Goal: Check status: Check status

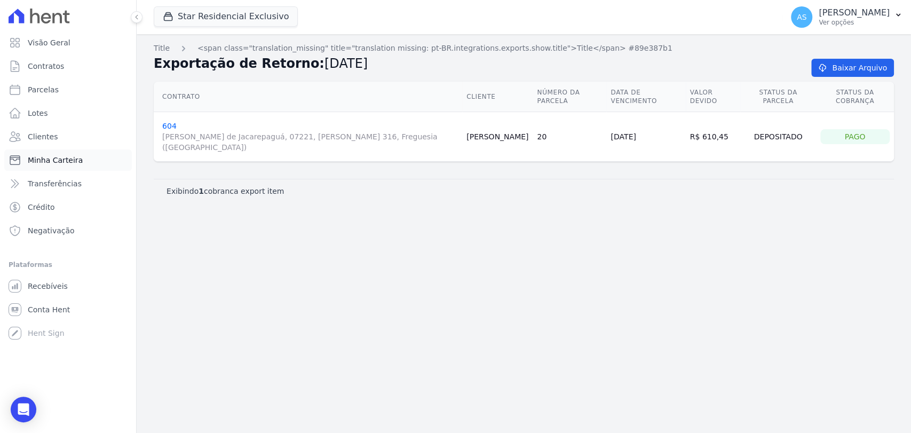
click at [61, 153] on link "Minha Carteira" at bounding box center [68, 159] width 128 height 21
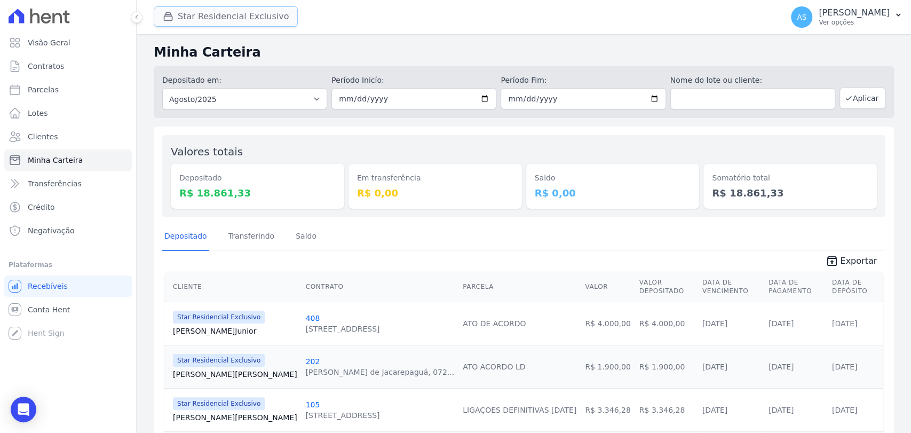
click at [203, 18] on button "Star Residencial Exclusivo" at bounding box center [226, 16] width 144 height 20
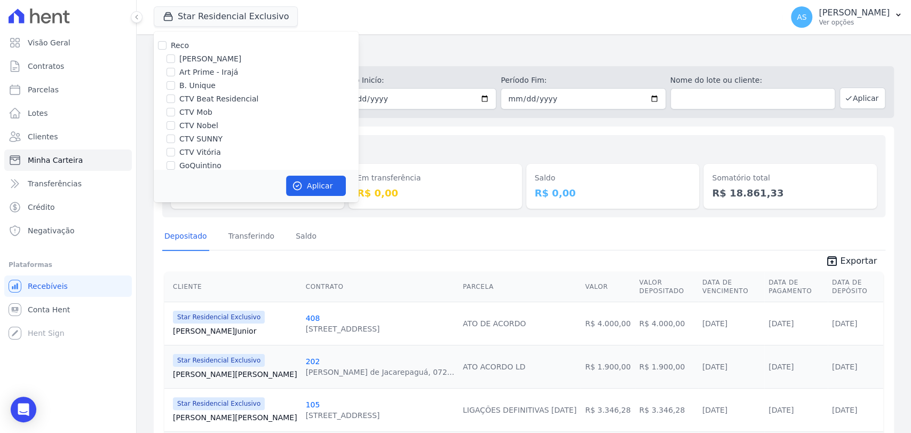
click at [167, 44] on div "Reco" at bounding box center [256, 45] width 205 height 11
click at [165, 45] on input "Reco" at bounding box center [162, 45] width 9 height 9
checkbox input "true"
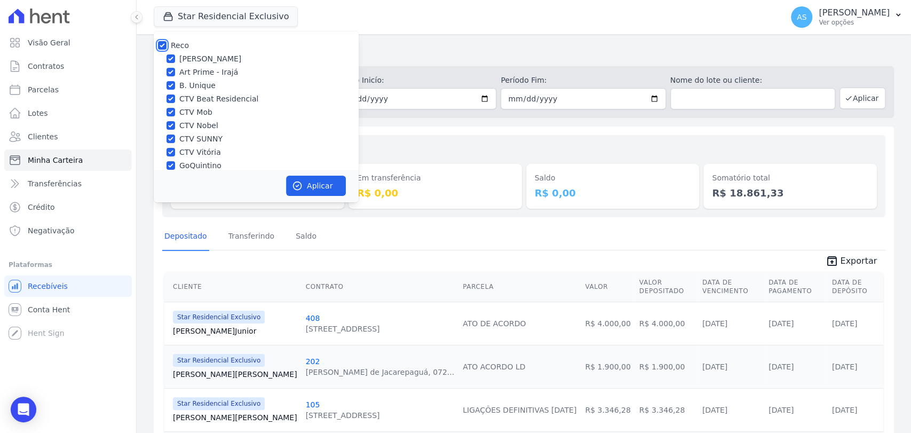
checkbox input "true"
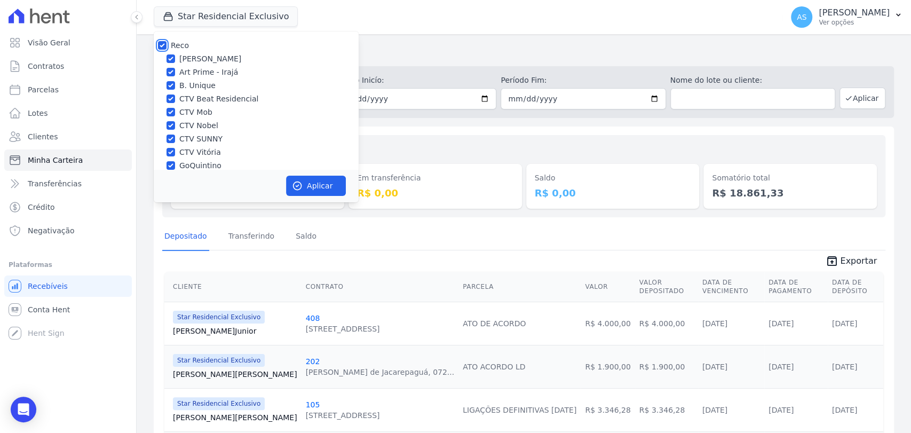
checkbox input "true"
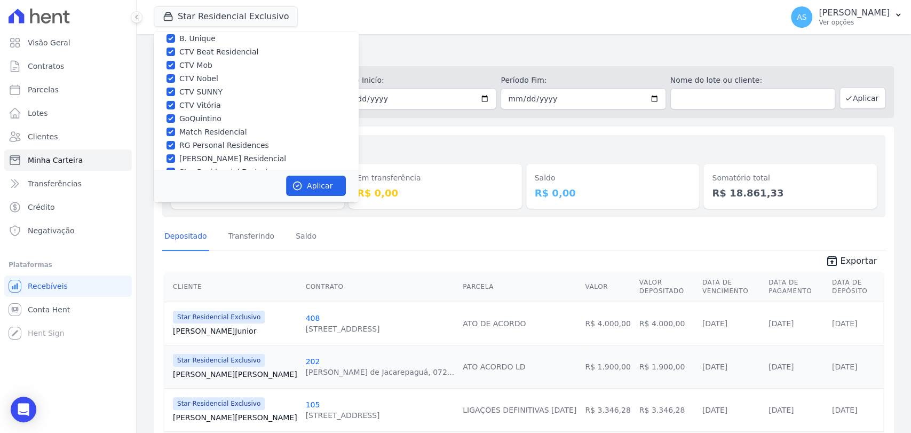
scroll to position [88, 0]
click at [172, 158] on input "Star Residencial Exclusivo - Ghia" at bounding box center [171, 155] width 9 height 9
checkbox input "true"
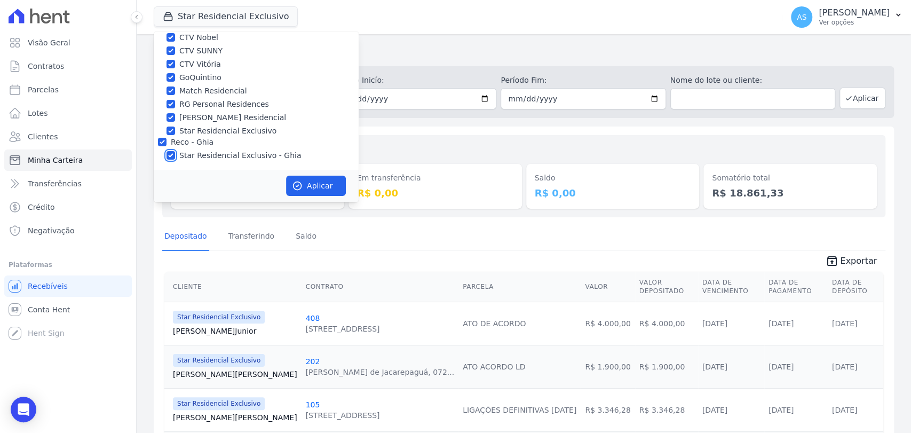
checkbox input "true"
click at [311, 188] on button "Aplicar" at bounding box center [316, 186] width 60 height 20
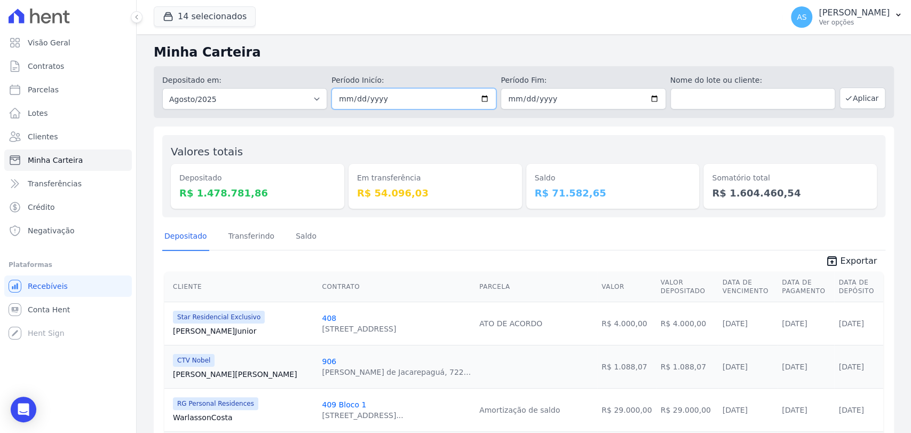
click at [483, 97] on input "2025-08-01" at bounding box center [413, 98] width 165 height 21
type input "[DATE]"
click at [649, 98] on input "2025-08-31" at bounding box center [583, 98] width 165 height 21
type input "[DATE]"
click at [846, 101] on button "Aplicar" at bounding box center [863, 98] width 46 height 21
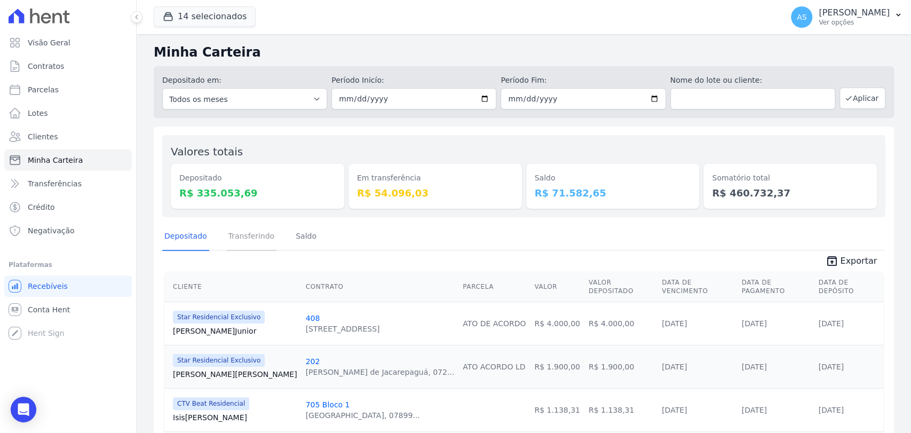
click at [254, 236] on link "Transferindo" at bounding box center [251, 237] width 51 height 28
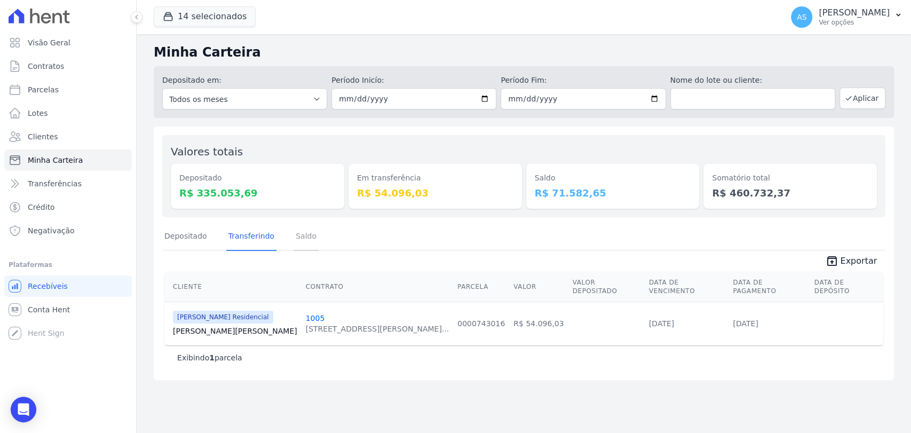
click at [294, 236] on link "Saldo" at bounding box center [306, 237] width 25 height 28
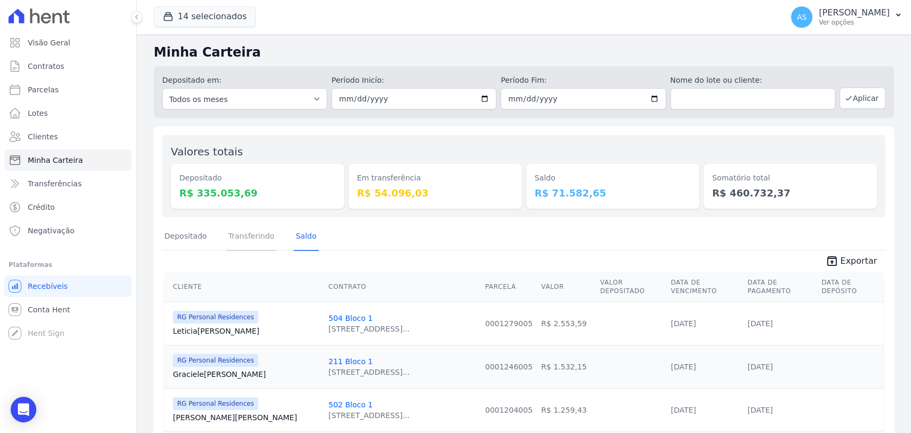
click at [241, 236] on link "Transferindo" at bounding box center [251, 237] width 51 height 28
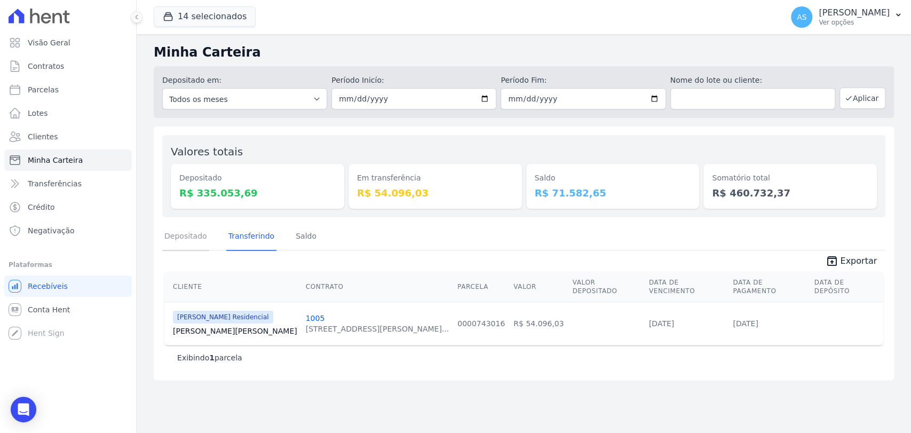
click at [179, 232] on link "Depositado" at bounding box center [185, 237] width 47 height 28
